Goal: Transaction & Acquisition: Purchase product/service

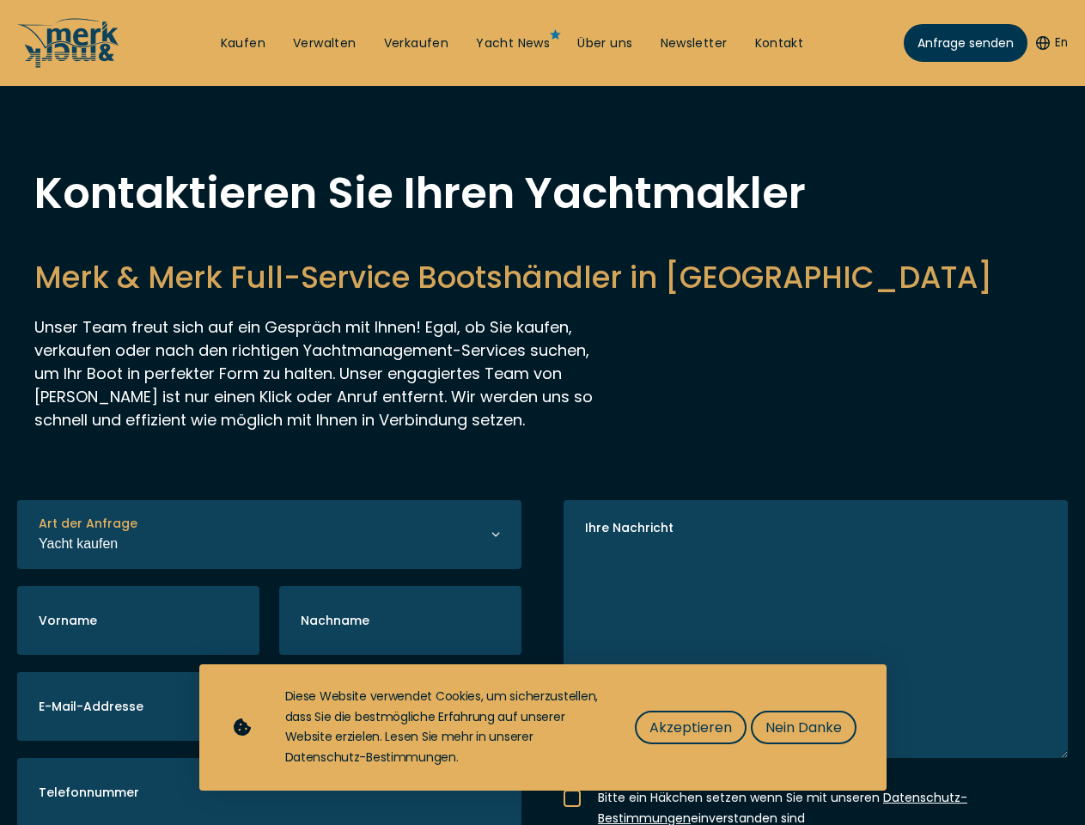
select select "buy"
click at [45, 779] on img "Show Accessibility Preferences" at bounding box center [45, 779] width 52 height 52
click at [1049, 43] on button "En" at bounding box center [1052, 42] width 32 height 17
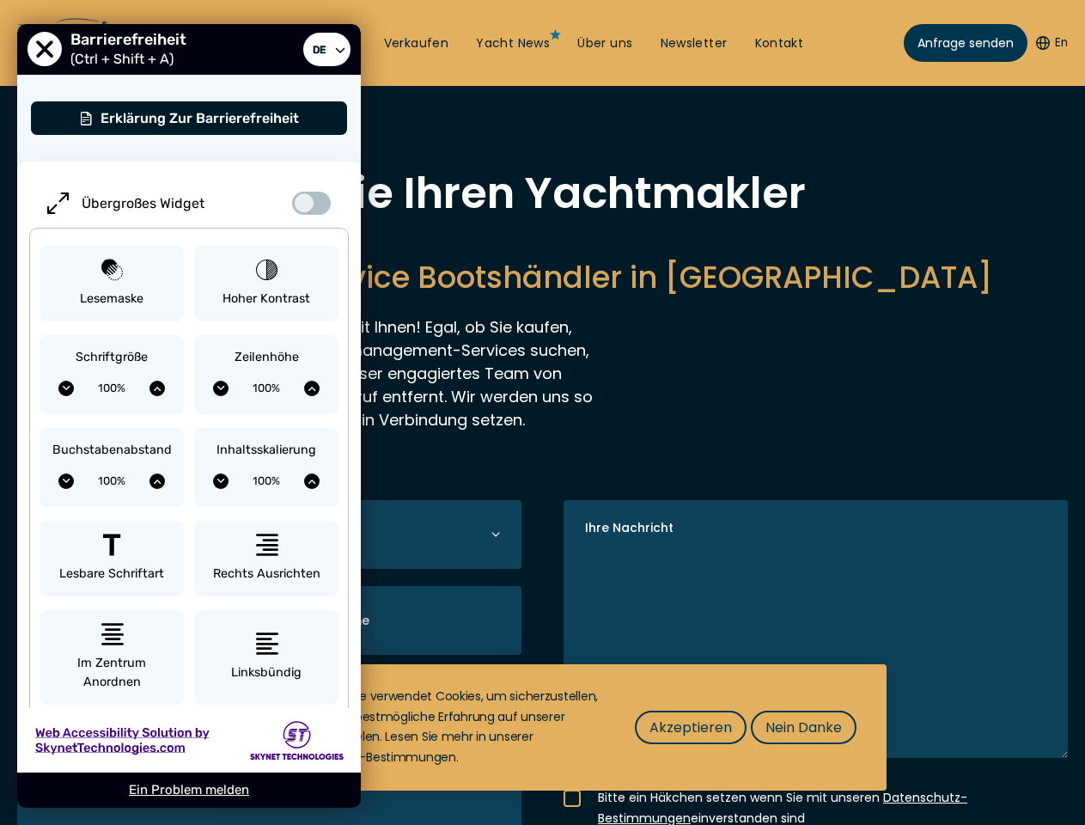
click at [542, 298] on h2 "Merk & Merk Full-Service Bootshändler in Kroatien" at bounding box center [542, 277] width 1016 height 42
click at [0, 0] on icon "button" at bounding box center [0, 0] width 0 height 0
click at [690, 727] on span "Akzeptieren" at bounding box center [690, 726] width 82 height 21
